Goal: Task Accomplishment & Management: Manage account settings

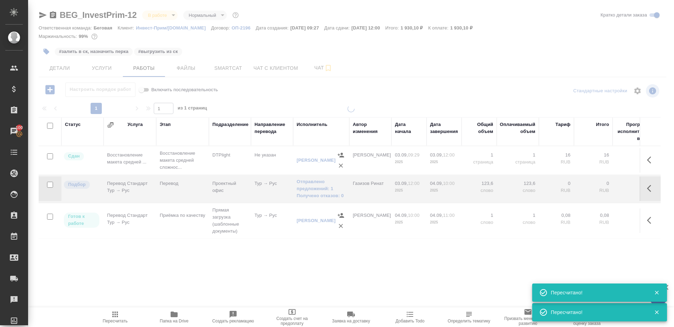
click at [118, 318] on icon "button" at bounding box center [115, 314] width 8 height 8
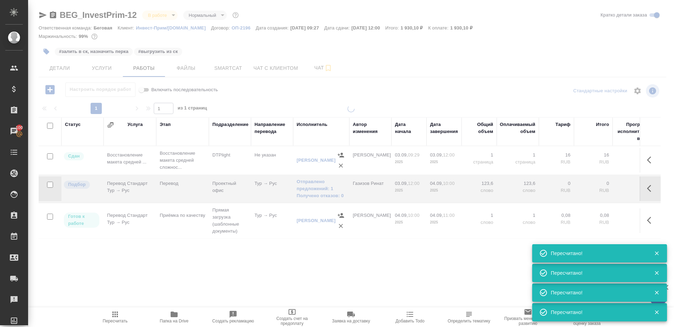
click at [204, 261] on div at bounding box center [351, 199] width 646 height 188
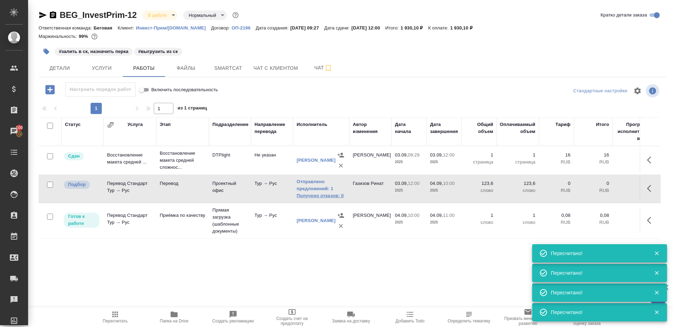
click at [311, 197] on link "Получено отказов: 0" at bounding box center [320, 195] width 49 height 7
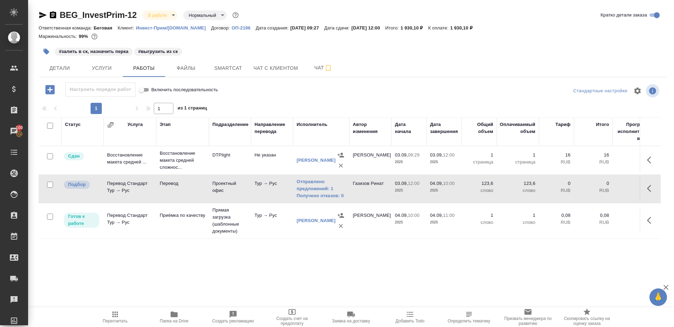
click at [122, 313] on span "Пересчитать" at bounding box center [115, 316] width 51 height 13
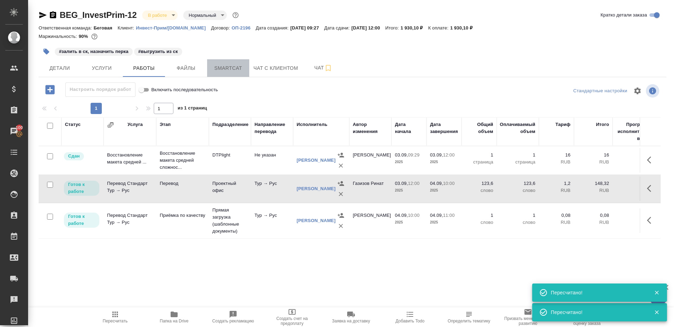
click at [213, 62] on button "Smartcat" at bounding box center [228, 68] width 42 height 18
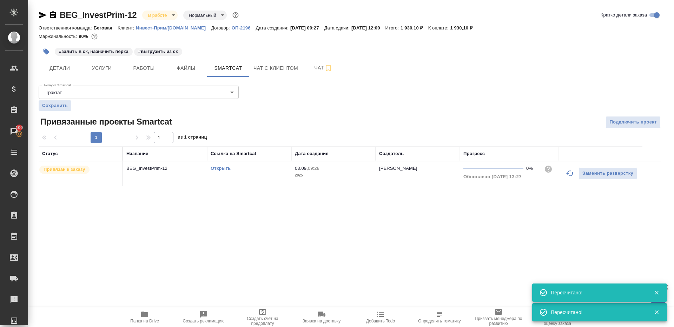
click at [218, 169] on link "Открыть" at bounding box center [221, 168] width 20 height 5
click at [136, 68] on span "Работы" at bounding box center [144, 68] width 34 height 9
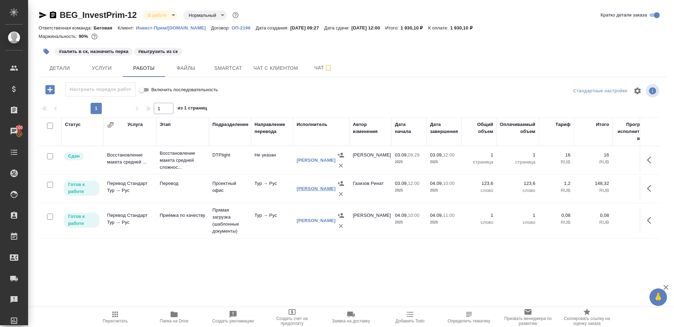
click at [319, 189] on link "[PERSON_NAME]" at bounding box center [315, 188] width 39 height 5
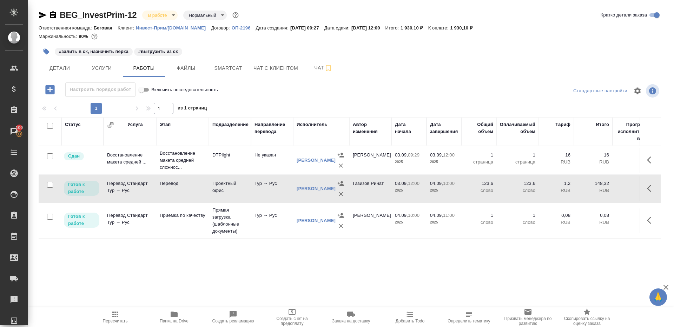
click at [50, 52] on button "button" at bounding box center [46, 51] width 15 height 15
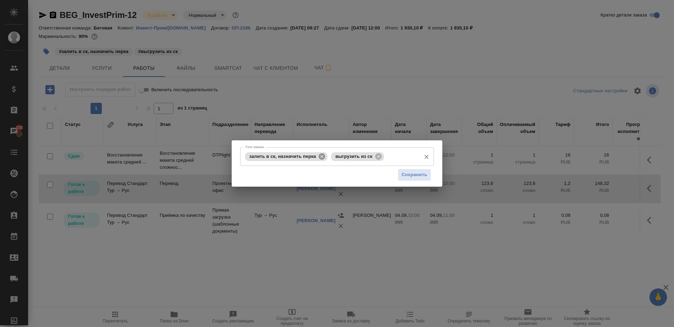
click at [319, 155] on icon at bounding box center [322, 157] width 8 height 8
click at [427, 179] on span "Сохранить" at bounding box center [414, 175] width 26 height 8
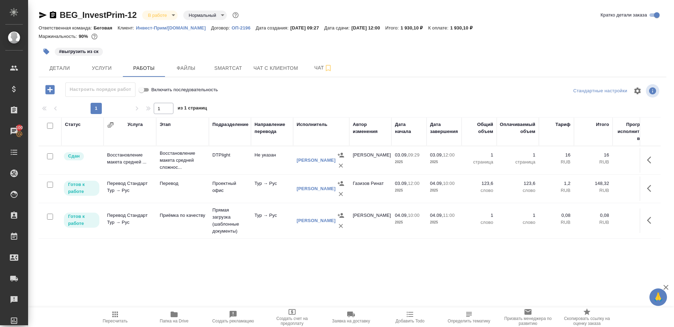
click at [62, 62] on button "Детали" at bounding box center [60, 68] width 42 height 18
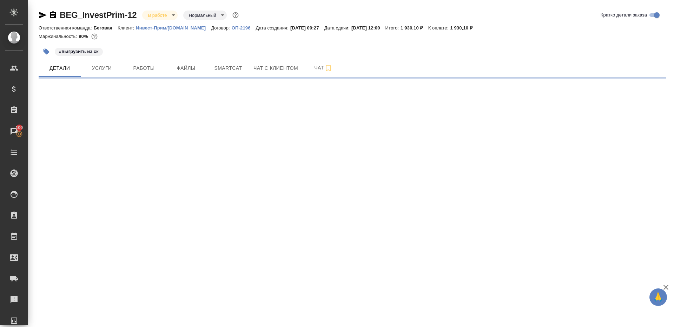
select select "RU"
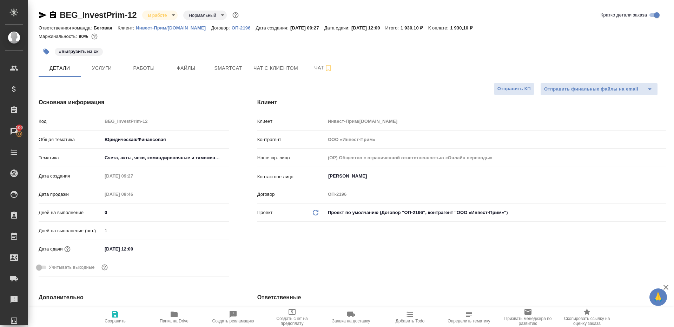
type textarea "x"
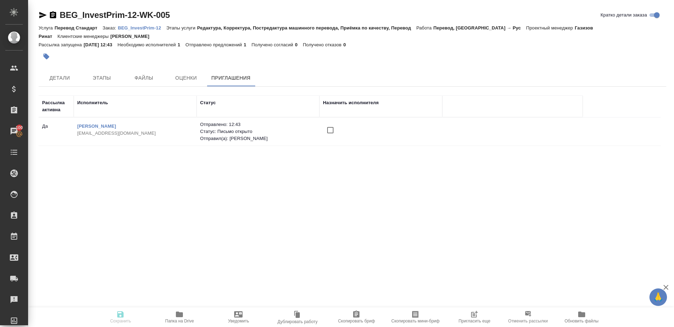
click at [478, 311] on icon "button" at bounding box center [474, 314] width 8 height 8
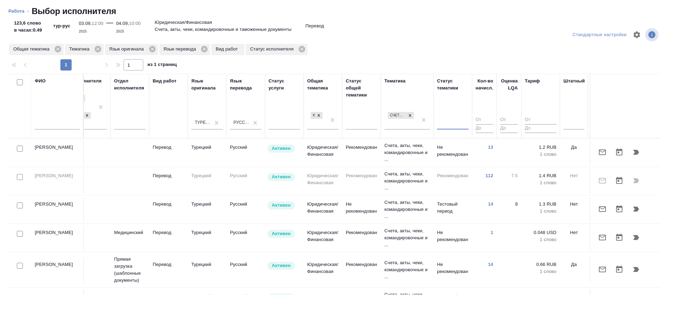
scroll to position [0, 267]
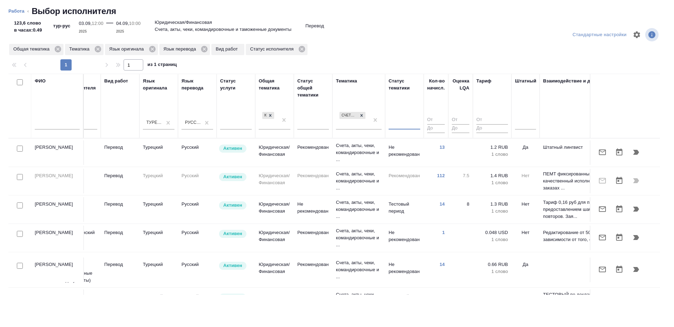
click at [17, 148] on input "checkbox" at bounding box center [20, 149] width 6 height 6
checkbox input "true"
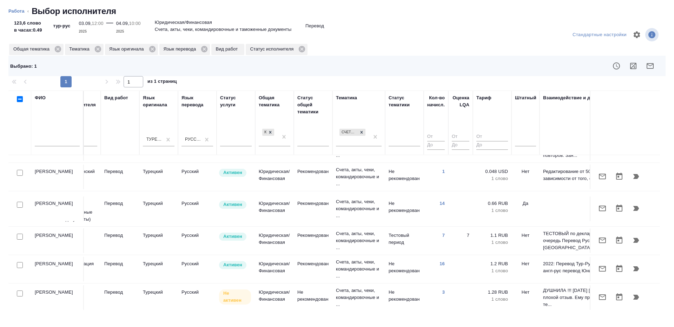
scroll to position [112, 267]
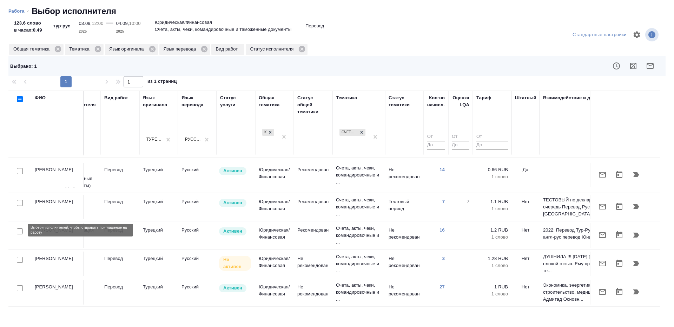
click at [17, 228] on input "checkbox" at bounding box center [20, 231] width 6 height 6
checkbox input "true"
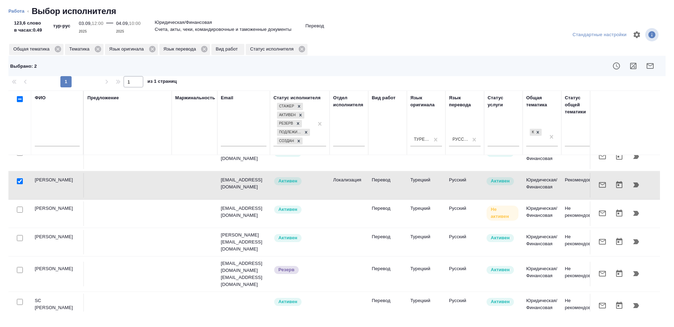
scroll to position [162, 368]
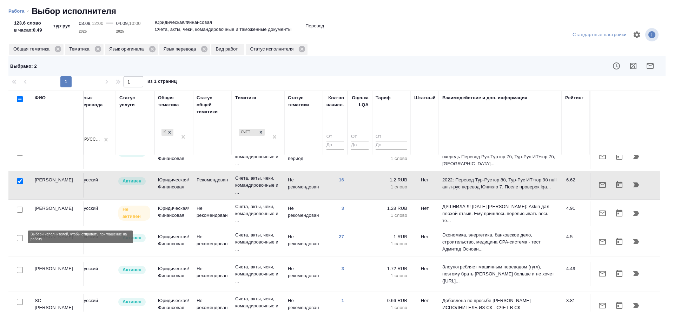
click at [19, 235] on input "checkbox" at bounding box center [20, 238] width 6 height 6
checkbox input "true"
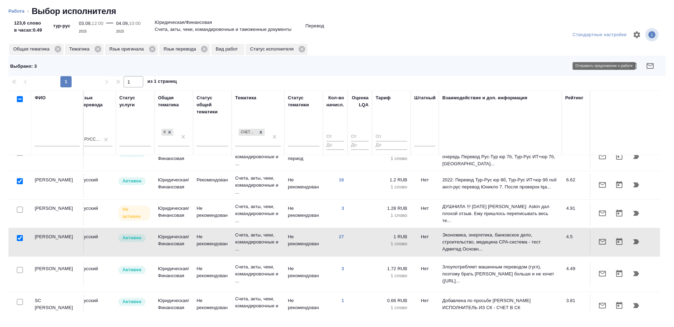
click at [645, 60] on button "button" at bounding box center [649, 66] width 17 height 17
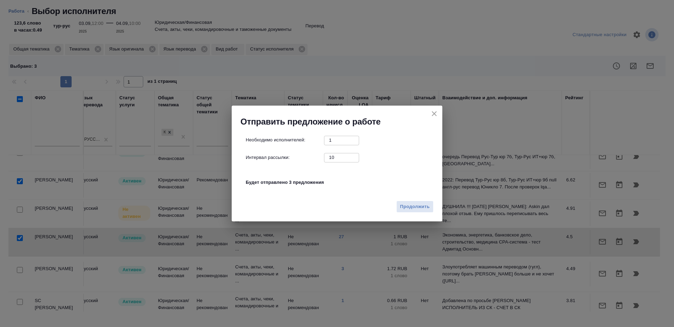
click at [333, 158] on input "10" at bounding box center [341, 157] width 35 height 9
type input "1"
click at [410, 202] on button "Продолжить" at bounding box center [414, 207] width 37 height 12
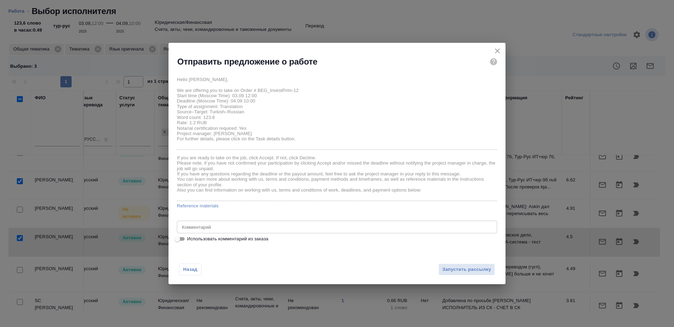
click at [224, 223] on div "x Комментарий" at bounding box center [337, 227] width 320 height 13
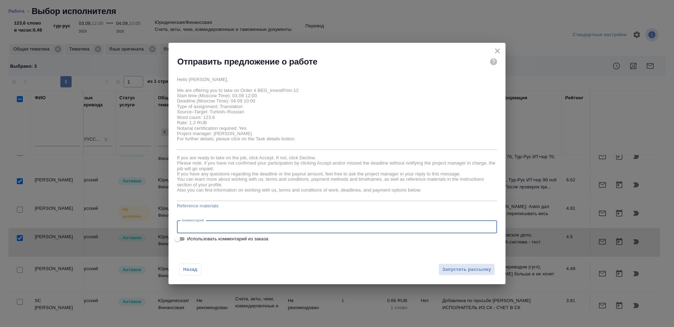
paste textarea "будет в смарткате, простба при переводе сверяться с оригиналом"
type textarea "будет в смарткате, простба при переводе сверяться с оригиналом"
click at [475, 273] on span "Запустить рассылку" at bounding box center [466, 270] width 49 height 8
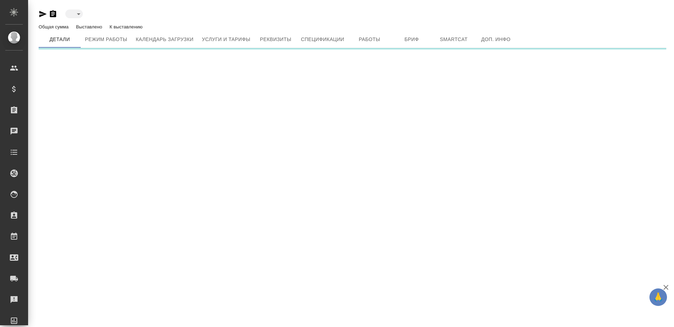
type input "active"
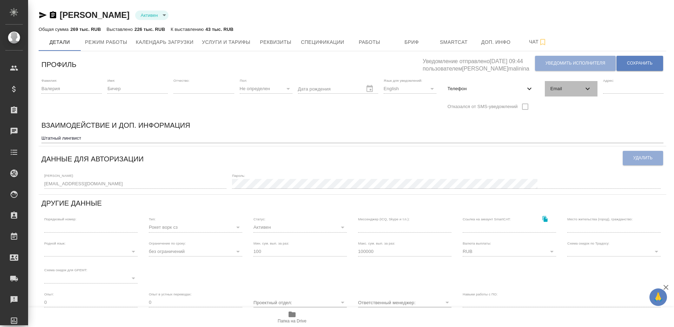
click at [564, 90] on span "Email" at bounding box center [566, 88] width 33 height 7
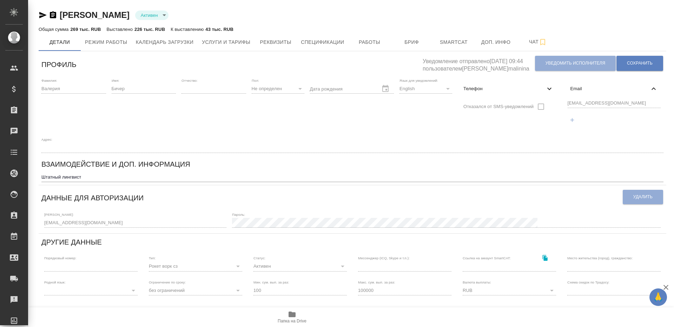
click at [478, 104] on div "Фамилия: [PERSON_NAME] Имя: Бичер Отчество: Пол: Не определен none Дата рождени…" at bounding box center [352, 115] width 627 height 80
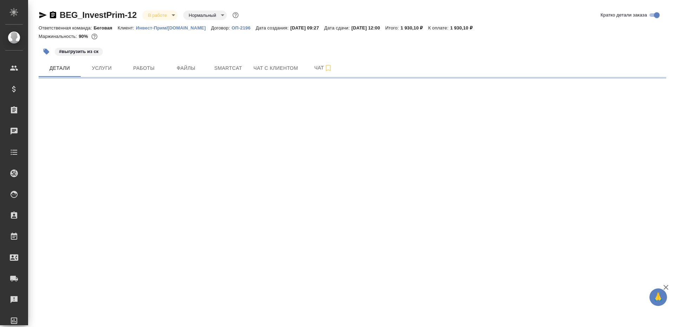
select select "RU"
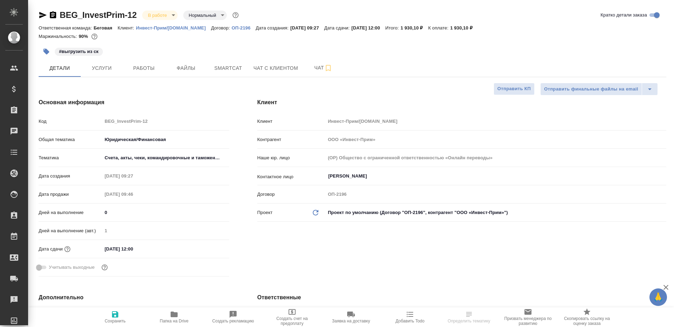
type textarea "x"
